Goal: Transaction & Acquisition: Purchase product/service

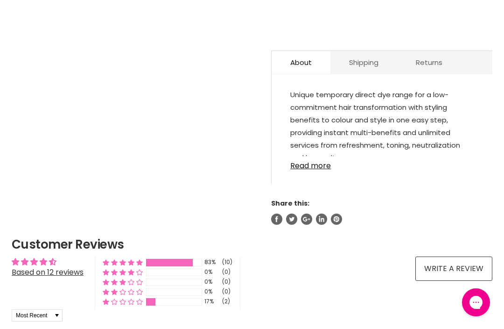
scroll to position [537, 0]
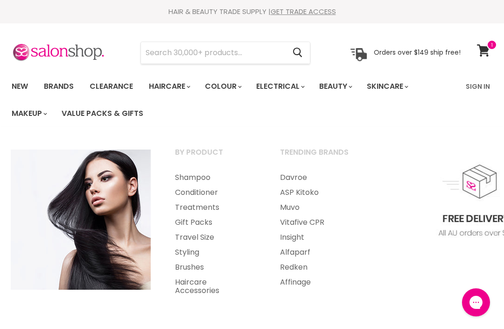
click at [205, 262] on link "Brushes" at bounding box center [214, 267] width 103 height 15
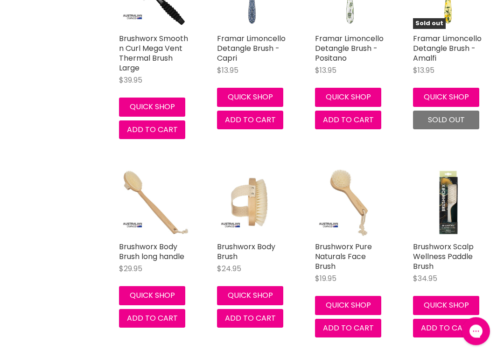
scroll to position [2158, 0]
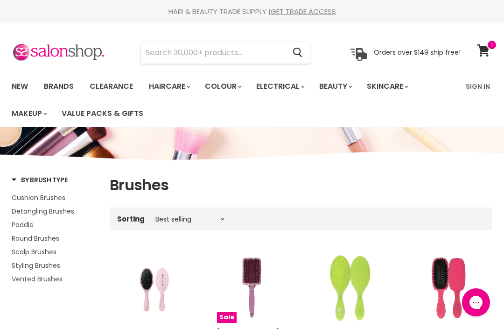
click at [150, 53] on input "Search" at bounding box center [213, 52] width 144 height 21
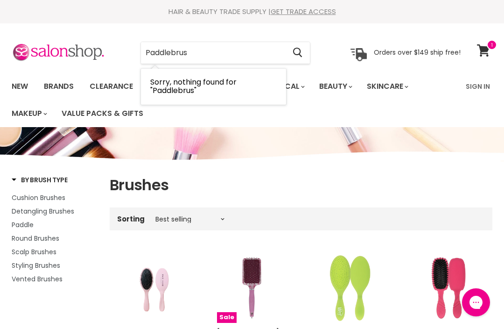
type input "Paddlebrush"
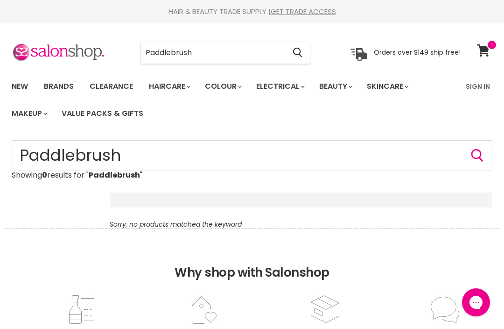
click at [302, 50] on icon "Search" at bounding box center [297, 53] width 9 height 10
click at [218, 53] on input "Paddlebrush" at bounding box center [213, 52] width 144 height 21
type input "Paddlebrush for hair"
